Goal: Information Seeking & Learning: Check status

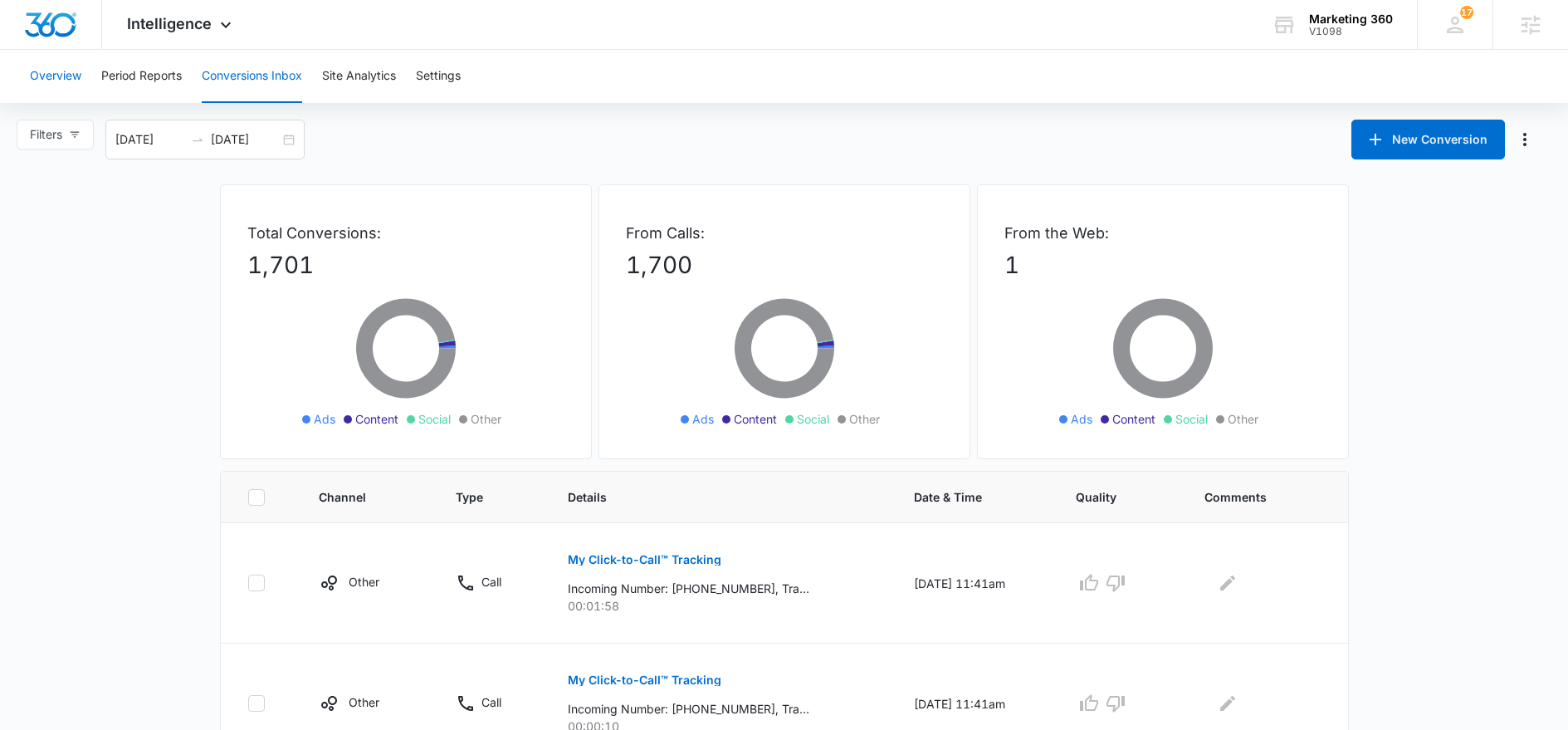
click at [76, 73] on button "Overview" at bounding box center [55, 76] width 52 height 53
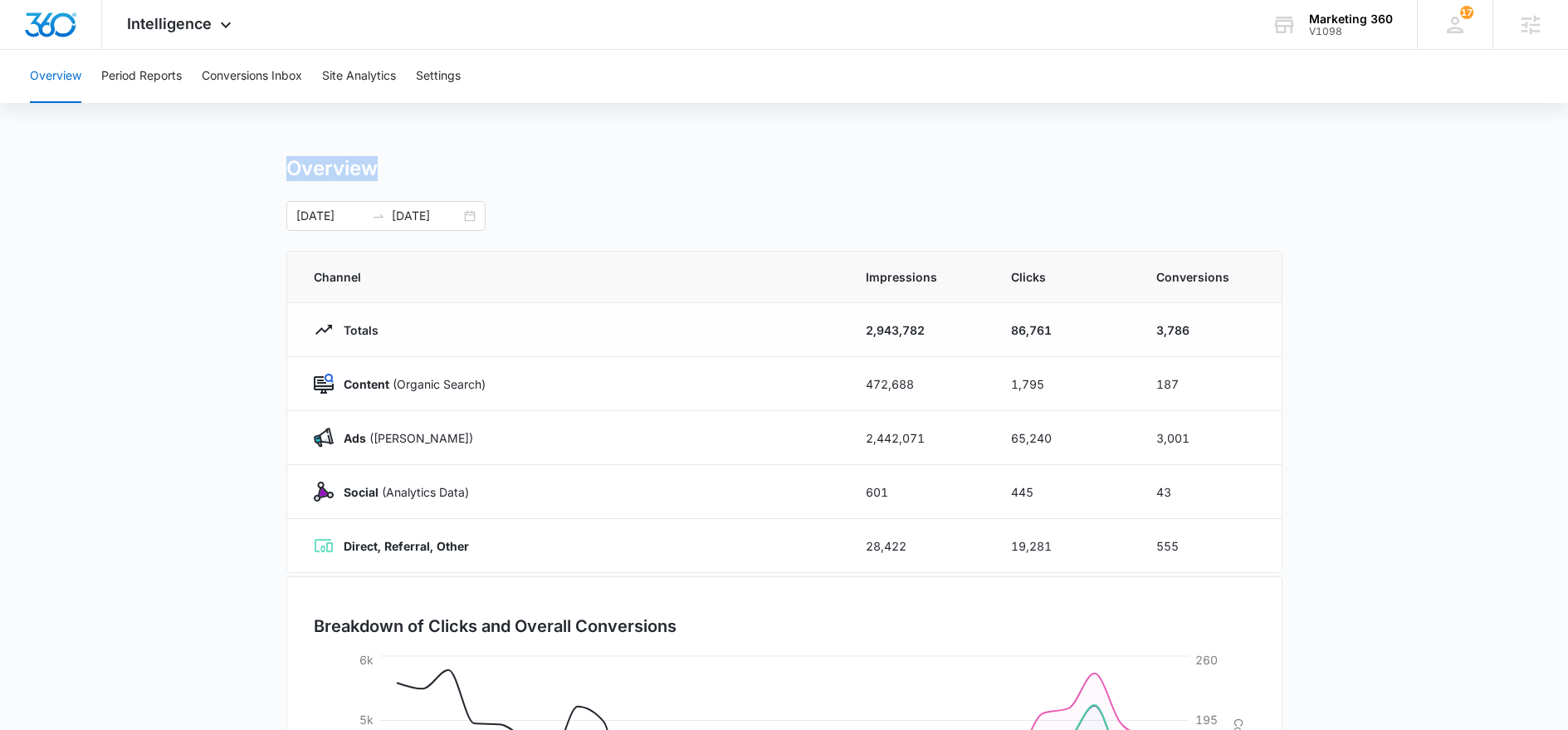
drag, startPoint x: 290, startPoint y: 168, endPoint x: 479, endPoint y: 175, distance: 189.1
click at [479, 175] on div "Overview" at bounding box center [784, 168] width 996 height 25
click at [429, 176] on div "Overview" at bounding box center [784, 168] width 996 height 25
drag, startPoint x: 378, startPoint y: 172, endPoint x: 214, endPoint y: 164, distance: 164.2
click at [214, 164] on main "Overview [DATE] [DATE] Channel Impressions Clicks Conversions Totals 2,943,782 …" at bounding box center [784, 591] width 1568 height 872
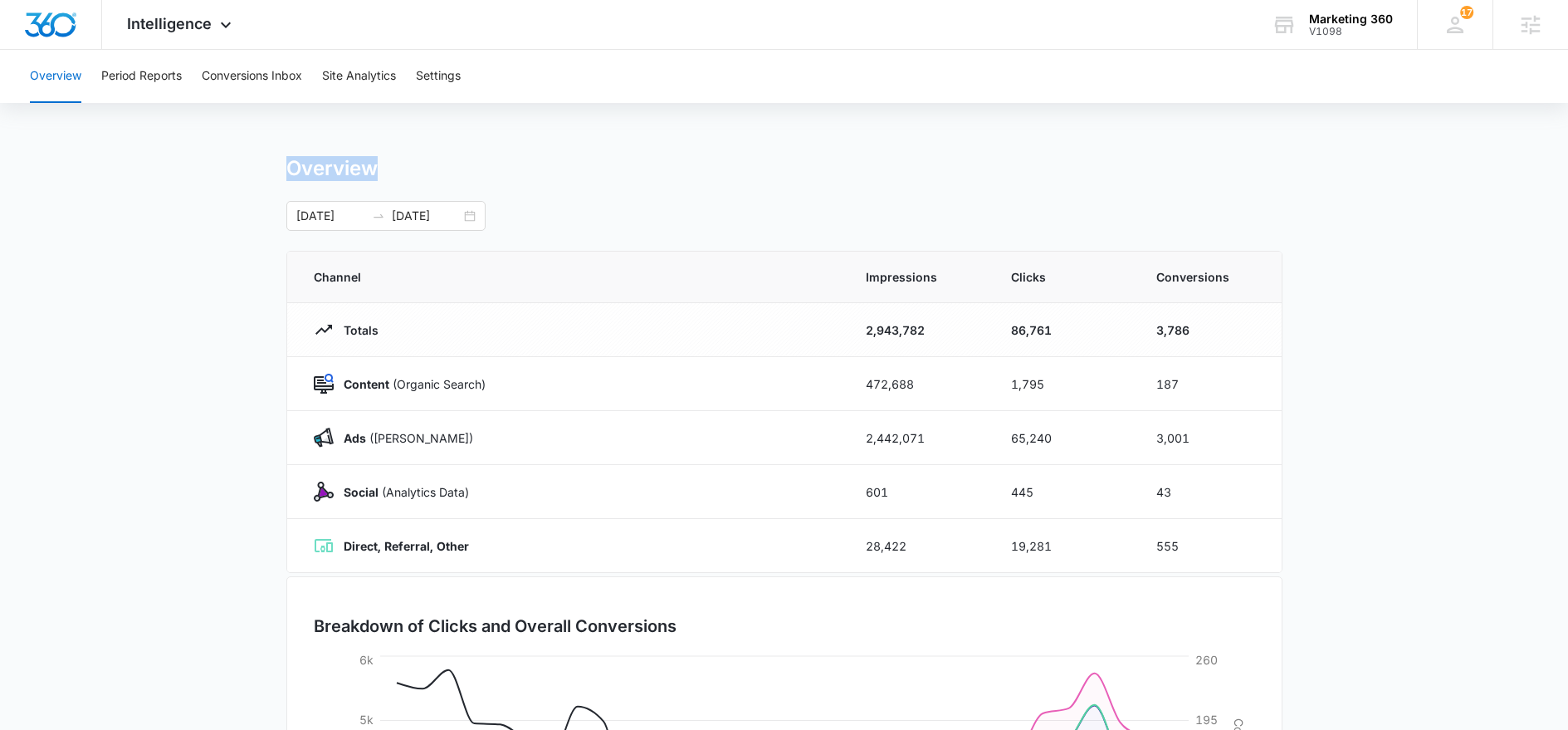
click at [214, 164] on main "Overview [DATE] [DATE] Channel Impressions Clicks Conversions Totals 2,943,782 …" at bounding box center [784, 591] width 1568 height 872
drag, startPoint x: 284, startPoint y: 164, endPoint x: 448, endPoint y: 181, distance: 164.9
click at [448, 181] on main "Overview [DATE] [DATE] Channel Impressions Clicks Conversions Totals 2,943,782 …" at bounding box center [784, 591] width 1568 height 872
drag, startPoint x: 445, startPoint y: 179, endPoint x: 411, endPoint y: 177, distance: 34.1
click at [421, 179] on div "Overview" at bounding box center [784, 168] width 996 height 25
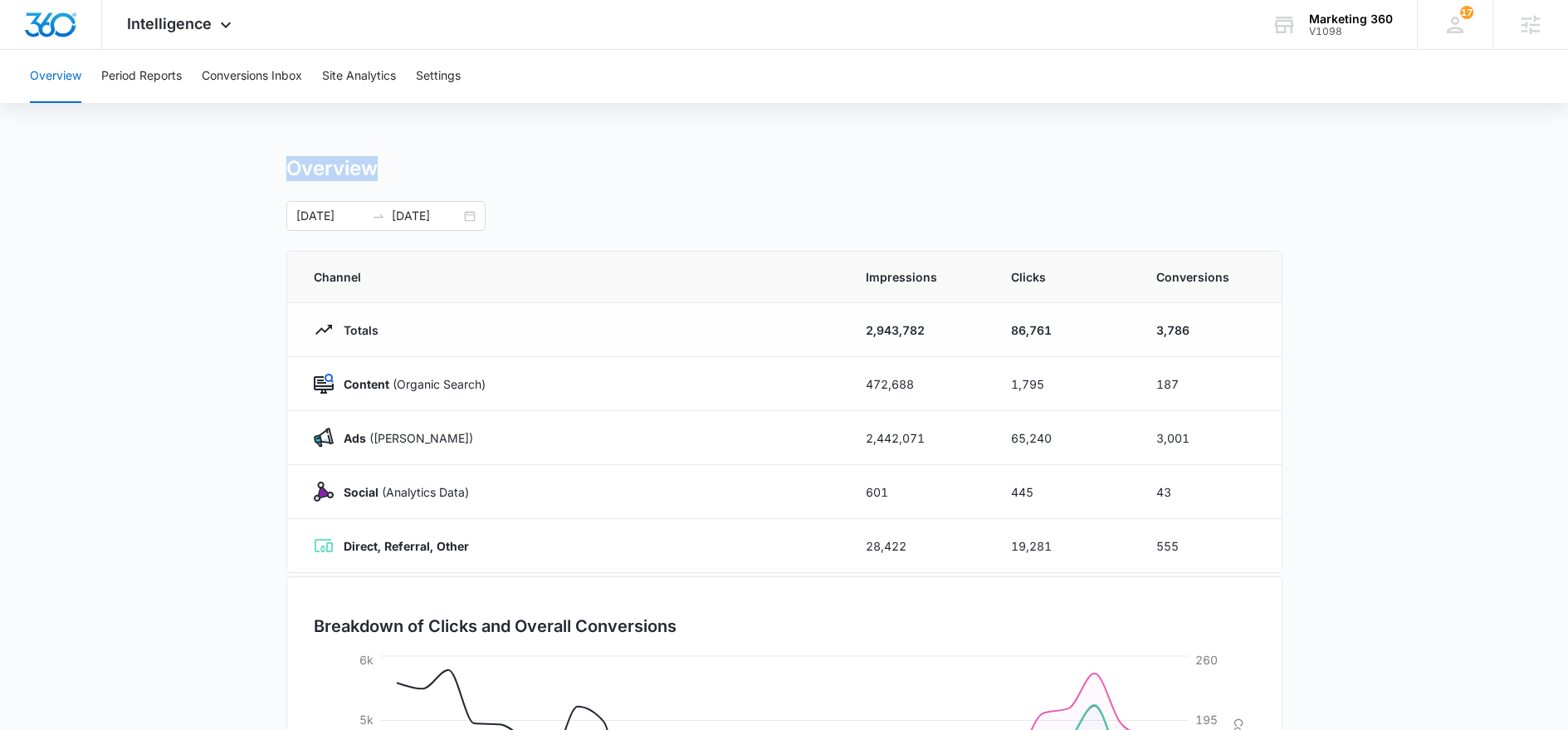
drag, startPoint x: 386, startPoint y: 171, endPoint x: 237, endPoint y: 169, distance: 149.0
click at [237, 169] on main "Overview [DATE] [DATE] Channel Impressions Clicks Conversions Totals 2,943,782 …" at bounding box center [784, 591] width 1568 height 872
drag, startPoint x: 274, startPoint y: 167, endPoint x: 468, endPoint y: 170, distance: 194.0
click at [468, 170] on main "Overview [DATE] [DATE] Channel Impressions Clicks Conversions Totals 2,943,782 …" at bounding box center [784, 591] width 1568 height 872
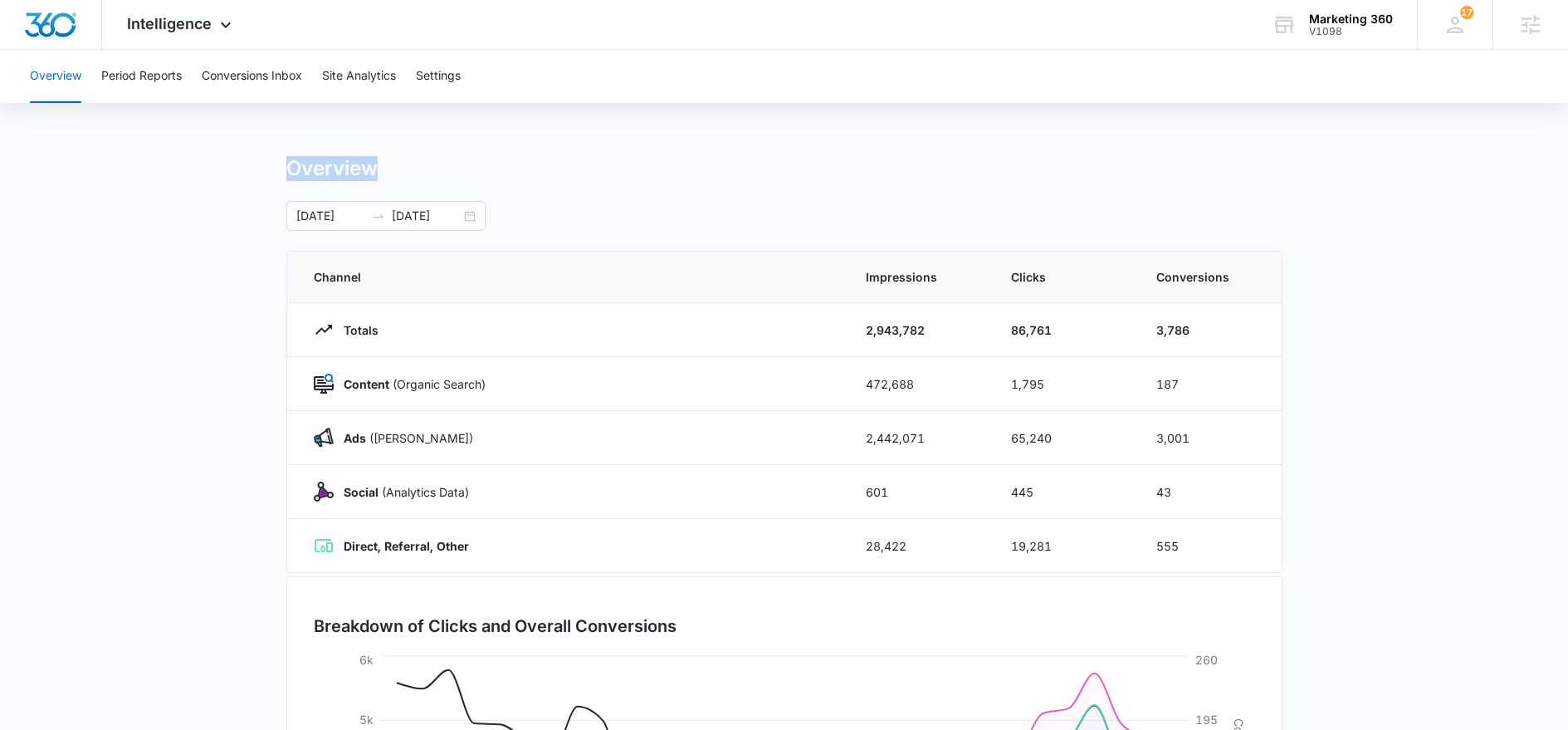
click at [468, 170] on div "Overview" at bounding box center [784, 168] width 996 height 25
drag, startPoint x: 281, startPoint y: 167, endPoint x: 414, endPoint y: 167, distance: 133.0
click at [414, 167] on main "Overview [DATE] [DATE] Channel Impressions Clicks Conversions Totals 2,943,782 …" at bounding box center [784, 591] width 1568 height 872
click at [416, 167] on div "Overview" at bounding box center [784, 168] width 996 height 25
drag, startPoint x: 284, startPoint y: 166, endPoint x: 429, endPoint y: 179, distance: 145.6
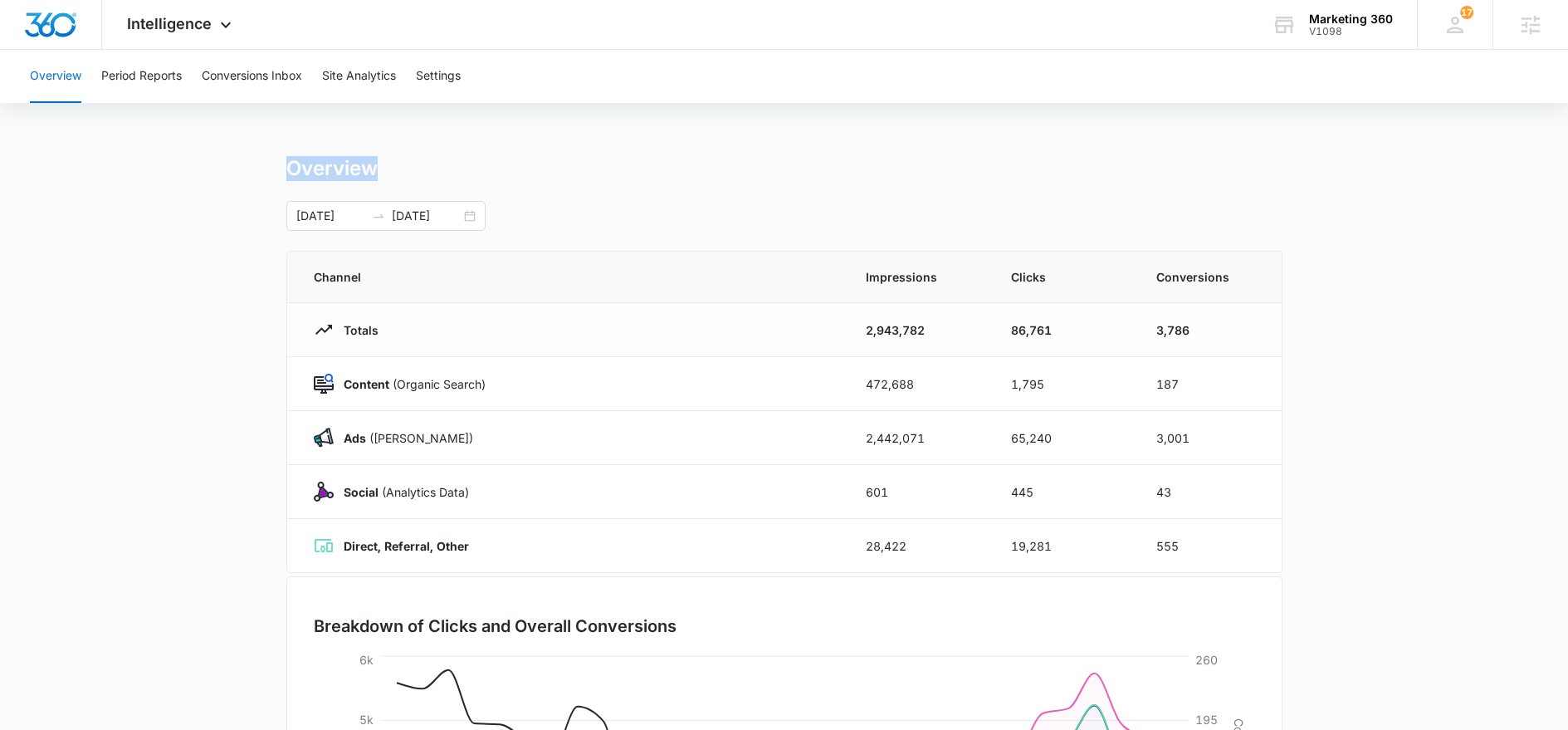
click at [429, 179] on main "Overview [DATE] [DATE] Channel Impressions Clicks Conversions Totals 2,943,782 …" at bounding box center [784, 591] width 1568 height 872
click at [429, 179] on div "Overview" at bounding box center [784, 168] width 996 height 25
drag, startPoint x: 402, startPoint y: 172, endPoint x: 236, endPoint y: 167, distance: 166.1
click at [236, 167] on main "Overview [DATE] [DATE] Channel Impressions Clicks Conversions Totals 2,943,782 …" at bounding box center [784, 591] width 1568 height 872
click at [233, 167] on main "Overview [DATE] [DATE] Channel Impressions Clicks Conversions Totals 2,943,782 …" at bounding box center [784, 591] width 1568 height 872
